Goal: Task Accomplishment & Management: Manage account settings

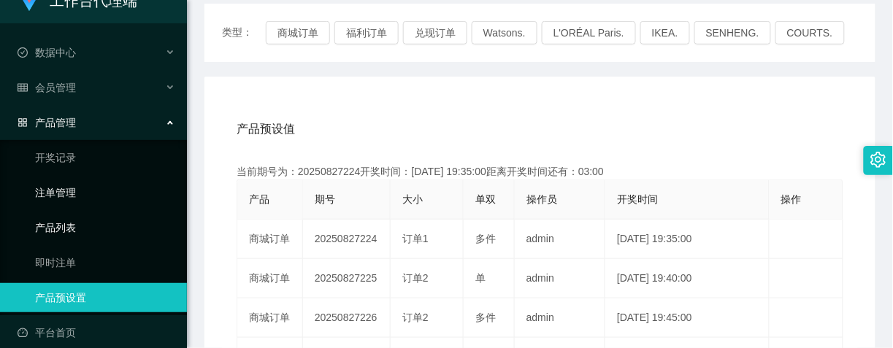
scroll to position [37, 0]
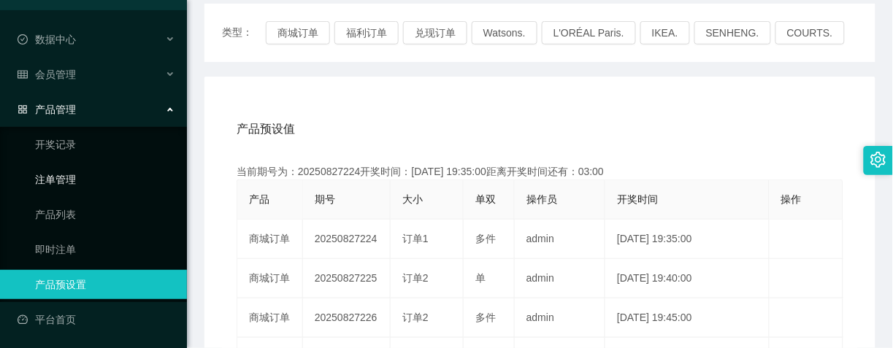
click at [52, 180] on link "注单管理" at bounding box center [105, 179] width 140 height 29
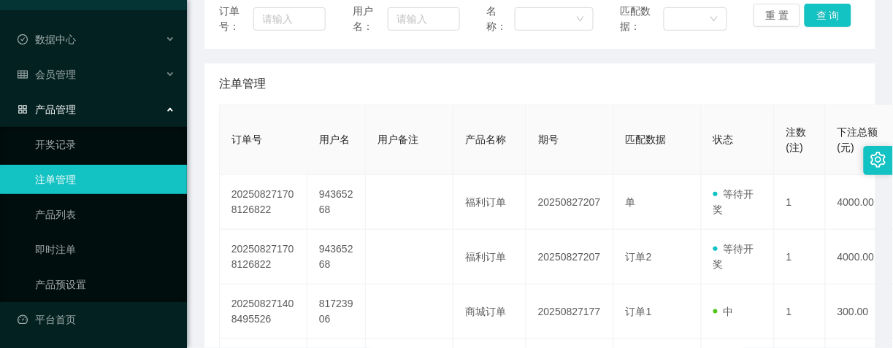
scroll to position [365, 0]
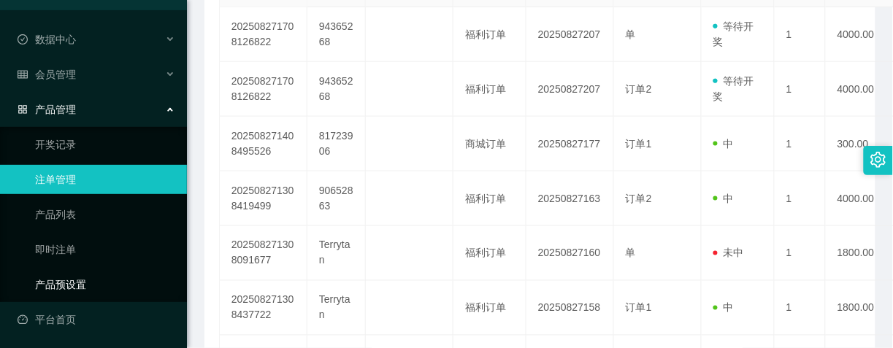
drag, startPoint x: 71, startPoint y: 276, endPoint x: 395, endPoint y: 229, distance: 327.6
click at [71, 276] on link "产品预设置" at bounding box center [105, 284] width 140 height 29
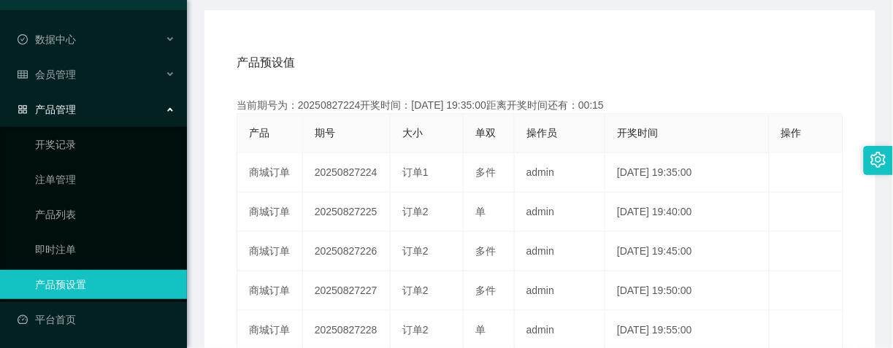
scroll to position [274, 0]
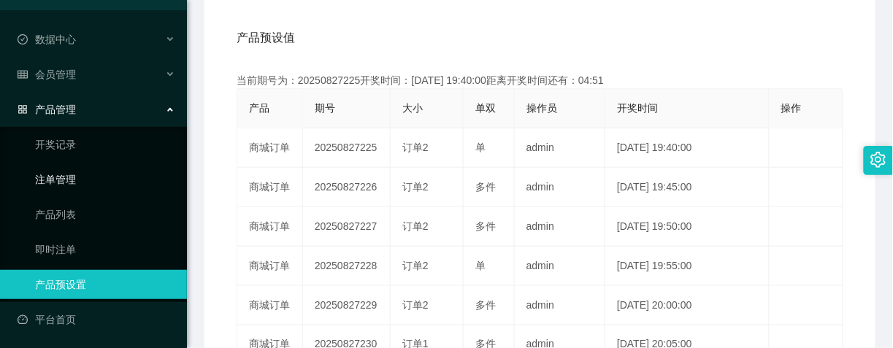
drag, startPoint x: 66, startPoint y: 170, endPoint x: 213, endPoint y: 93, distance: 166.2
click at [66, 172] on link "注单管理" at bounding box center [105, 179] width 140 height 29
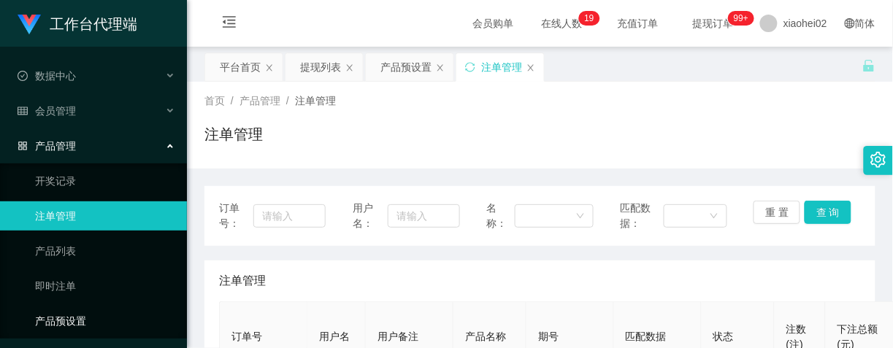
click at [77, 321] on link "产品预设置" at bounding box center [105, 321] width 140 height 29
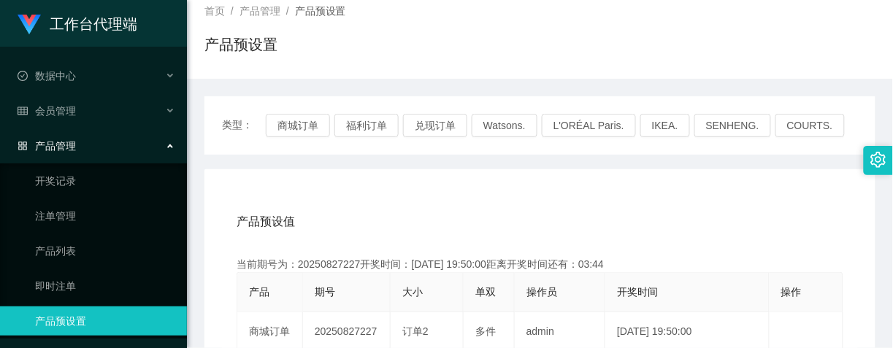
scroll to position [274, 0]
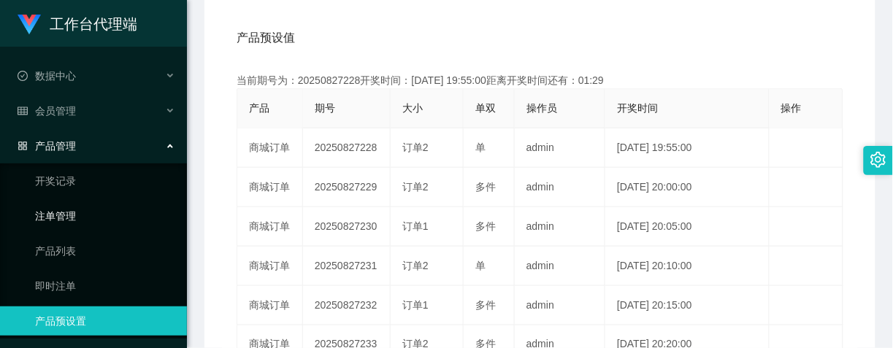
click at [74, 216] on link "注单管理" at bounding box center [105, 215] width 140 height 29
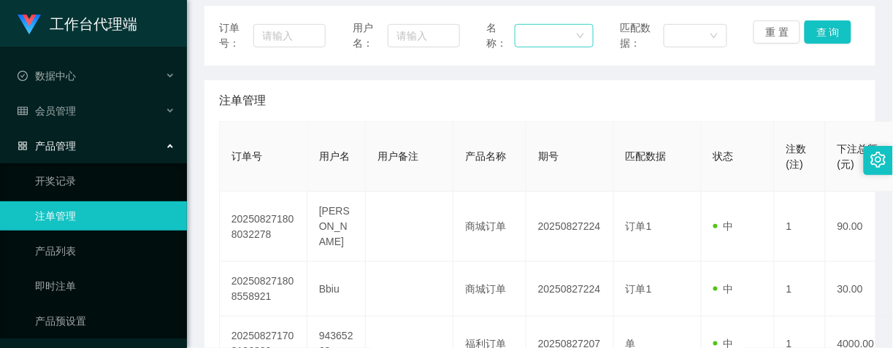
scroll to position [183, 0]
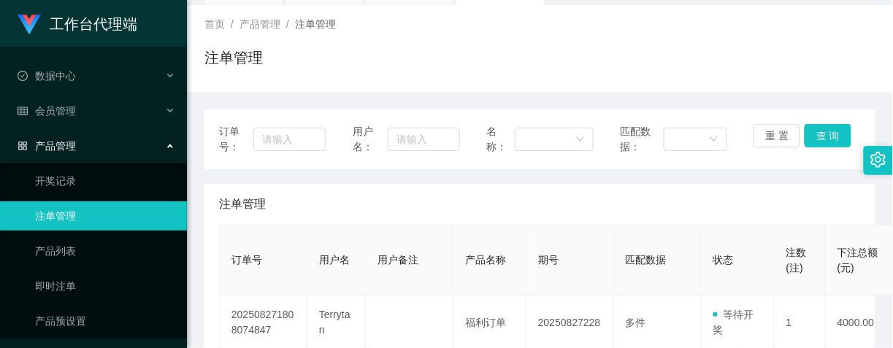
scroll to position [183, 0]
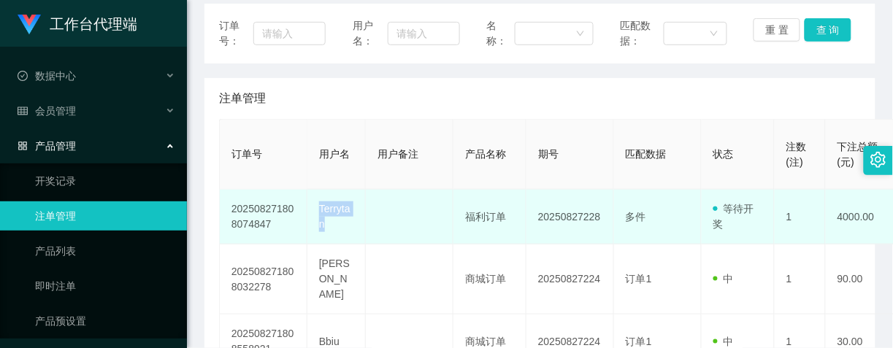
drag, startPoint x: 315, startPoint y: 206, endPoint x: 342, endPoint y: 221, distance: 30.4
click at [342, 221] on td "Terrytan" at bounding box center [336, 217] width 58 height 55
copy td "Terrytan"
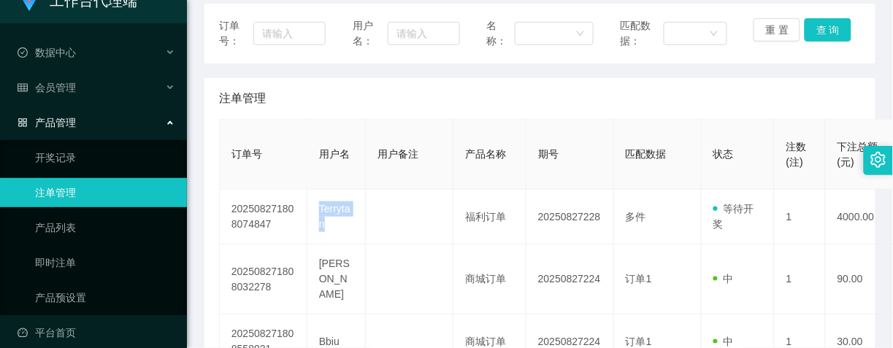
scroll to position [37, 0]
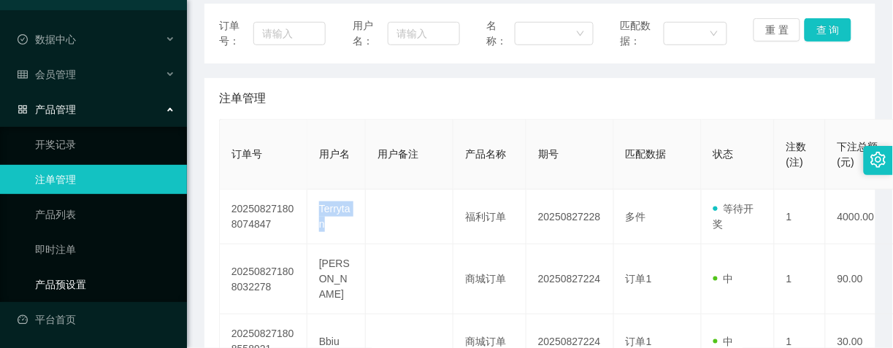
click at [77, 285] on link "产品预设置" at bounding box center [105, 284] width 140 height 29
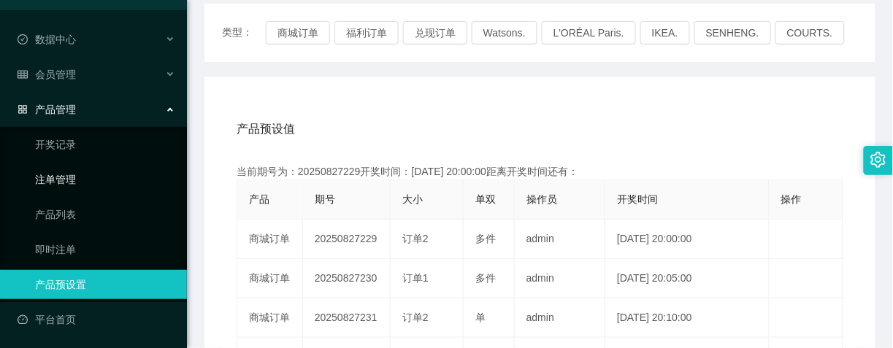
click at [73, 181] on link "注单管理" at bounding box center [105, 179] width 140 height 29
